Goal: Check status: Check status

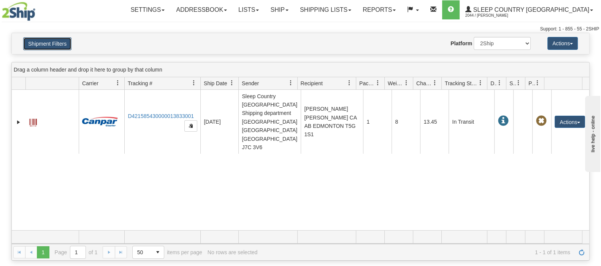
click at [66, 46] on button "Shipment Filters" at bounding box center [47, 43] width 48 height 13
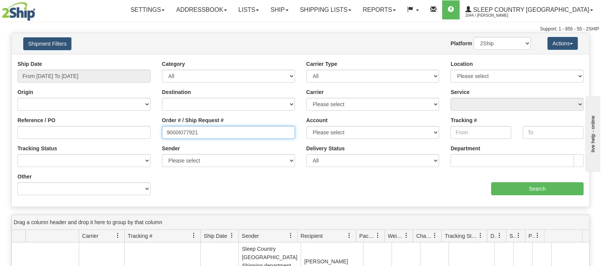
drag, startPoint x: 168, startPoint y: 133, endPoint x: 121, endPoint y: 128, distance: 47.0
click at [119, 60] on div "Reference / PO Order # / Ship Request # 9000I077921 Account Please select [GEOG…" at bounding box center [301, 60] width 578 height 0
paste input "87570"
click at [525, 180] on div "aaa Search" at bounding box center [445, 184] width 289 height 22
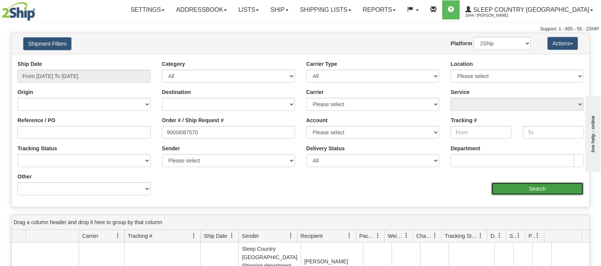
click at [531, 189] on input "Search" at bounding box center [537, 188] width 92 height 13
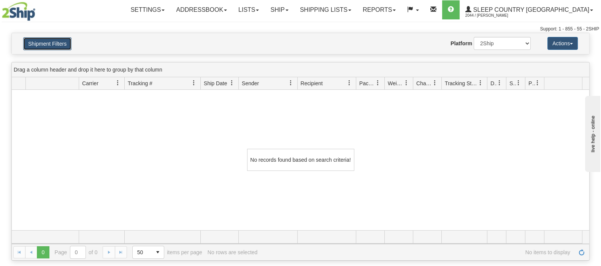
click at [51, 42] on button "Shipment Filters" at bounding box center [47, 43] width 48 height 13
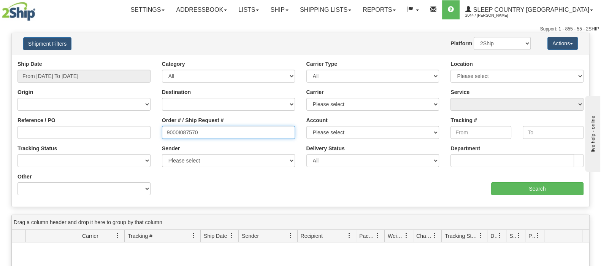
click at [148, 60] on div "Reference / PO Order # / Ship Request # 9000I087570 Account Please select [GEOG…" at bounding box center [301, 60] width 578 height 0
paste input "2I087581"
type input "9002I087581"
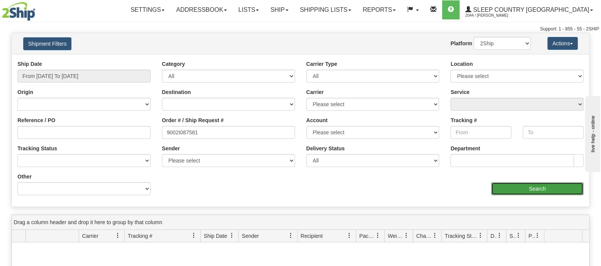
click at [513, 183] on input "Search" at bounding box center [537, 188] width 92 height 13
